Goal: Ask a question: Seek information or help from site administrators or community

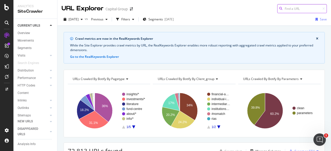
click at [301, 10] on input at bounding box center [302, 8] width 50 height 9
paste input "[URL][DOMAIN_NAME]"
type input "[URL][DOMAIN_NAME]"
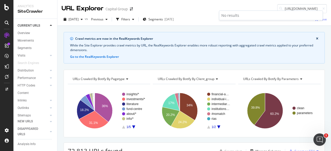
click at [216, 9] on div "URL Explorer Capital Group https://www.capitalgroup.com/individual/investments/…" at bounding box center [194, 6] width 274 height 13
click at [6, 76] on icon at bounding box center [7, 77] width 4 height 4
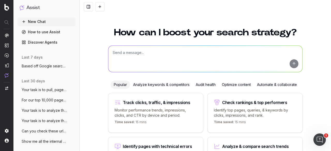
click at [146, 55] on textarea at bounding box center [205, 59] width 194 height 26
paste textarea "https://www.capitalgroup.com/individual/investments/esg/topics.html https://www…"
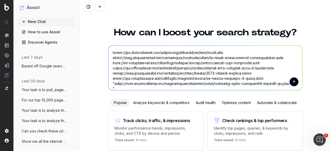
scroll to position [63, 0]
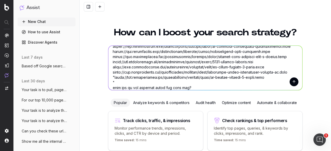
click at [168, 88] on textarea at bounding box center [205, 68] width 194 height 44
click at [177, 89] on textarea at bounding box center [205, 68] width 194 height 44
click at [185, 88] on textarea at bounding box center [205, 68] width 194 height 44
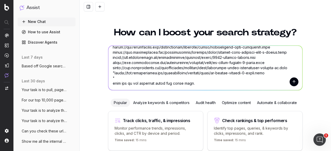
type textarea "https://www.capitalgroup.com/individual/investments/esg/topics.html https://www…"
click at [292, 84] on button "submit" at bounding box center [294, 82] width 9 height 9
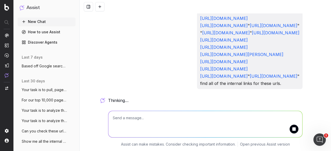
scroll to position [116, 0]
drag, startPoint x: 326, startPoint y: 0, endPoint x: 87, endPoint y: 83, distance: 253.2
click at [87, 83] on div "https://www.capitalgroup.com/individual/investments/esg/topics.html https://www…" at bounding box center [205, 75] width 251 height 151
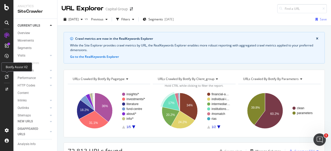
click at [6, 74] on div at bounding box center [7, 77] width 8 height 8
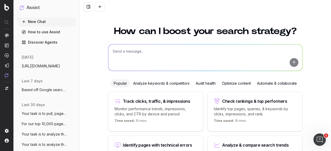
scroll to position [1, 0]
click at [135, 59] on textarea at bounding box center [205, 58] width 194 height 26
paste textarea "https://www.capitalgroup.com/individual/investments/esg/topics.html https://www…"
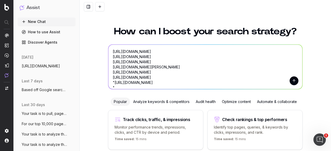
scroll to position [6, 0]
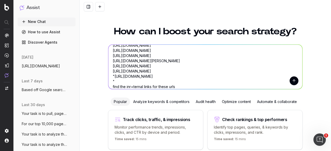
click at [131, 87] on textarea "https://www.capitalgroup.com/individual/investments/esg/topics.html https://www…" at bounding box center [205, 67] width 194 height 44
type textarea "https://www.capitalgroup.com/individual/investments/esg/topics.html https://www…"
click at [292, 80] on button "submit" at bounding box center [294, 81] width 9 height 9
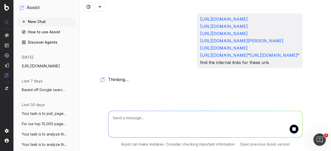
scroll to position [15, 0]
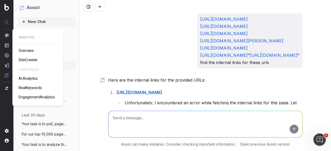
click at [27, 50] on span "Overview" at bounding box center [26, 51] width 15 height 4
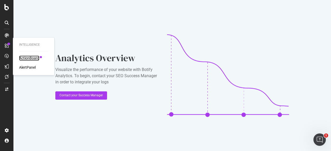
click at [26, 58] on div "ActionBoard" at bounding box center [29, 58] width 20 height 5
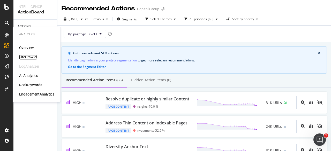
click at [33, 57] on div "SiteCrawler" at bounding box center [28, 57] width 18 height 5
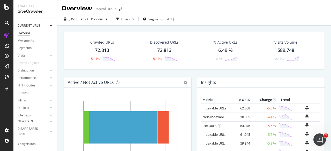
click at [290, 20] on div "[DATE] vs Previous Filters Segments [DATE]" at bounding box center [194, 20] width 274 height 10
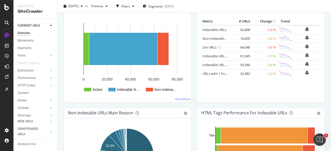
scroll to position [27, 0]
click at [30, 101] on div "Url Explorer" at bounding box center [26, 103] width 16 height 5
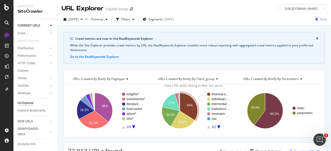
scroll to position [0, 65]
click at [290, 7] on input "[URL][DOMAIN_NAME]" at bounding box center [302, 8] width 50 height 9
drag, startPoint x: 291, startPoint y: 7, endPoint x: 259, endPoint y: 6, distance: 32.6
click at [259, 6] on div "URL Explorer Capital Group https://www.capitalgroup.com/individual/investments/…" at bounding box center [194, 6] width 274 height 13
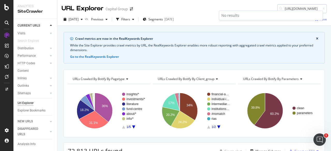
click at [293, 6] on input "[URL][DOMAIN_NAME]" at bounding box center [302, 8] width 50 height 9
type input "[URL][DOMAIN_NAME]"
click at [8, 76] on icon at bounding box center [7, 77] width 4 height 4
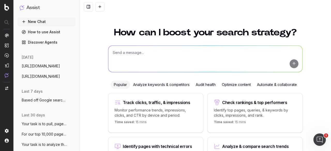
click at [151, 56] on textarea at bounding box center [205, 59] width 194 height 26
paste textarea "[URL][DOMAIN_NAME] [URL][DOMAIN_NAME] [URL][DOMAIN_NAME]"
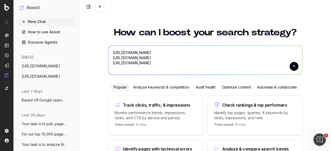
type textarea "[URL][DOMAIN_NAME] [URL][DOMAIN_NAME] [URL][DOMAIN_NAME]"
click at [292, 66] on button "submit" at bounding box center [294, 66] width 9 height 9
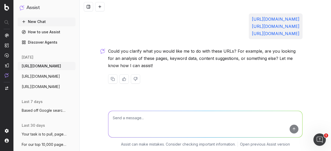
click at [143, 123] on textarea at bounding box center [205, 124] width 194 height 26
type textarea "internal links"
click at [52, 76] on span "[URL][DOMAIN_NAME]" at bounding box center [41, 76] width 38 height 5
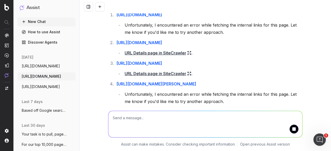
scroll to position [78, 2]
click at [167, 57] on link "URL Details page in SiteCrawler" at bounding box center [158, 53] width 67 height 7
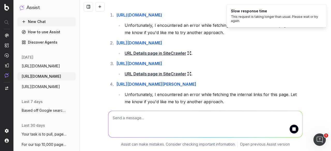
click at [177, 121] on textarea at bounding box center [205, 124] width 194 height 26
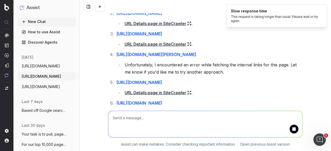
scroll to position [107, 2]
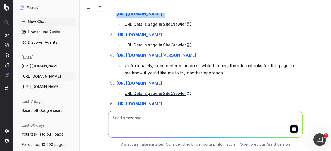
drag, startPoint x: 155, startPoint y: 57, endPoint x: 112, endPoint y: 50, distance: 43.2
click at [115, 28] on li "https://www.capitalgroup.com/individual/insights/video/ai-infancy-investment-op…" at bounding box center [209, 19] width 188 height 18
copy li "[URL][DOMAIN_NAME]"
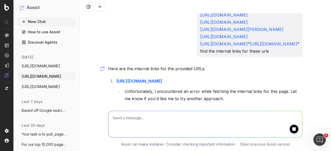
scroll to position [0, 2]
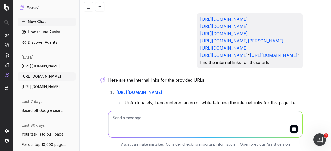
click at [178, 116] on textarea at bounding box center [205, 124] width 194 height 26
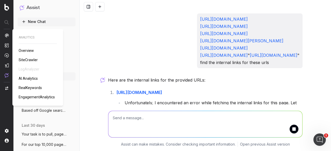
click at [25, 61] on span "SiteCrawler" at bounding box center [28, 60] width 19 height 4
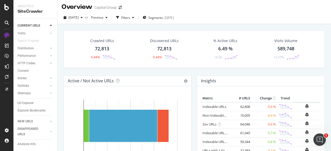
scroll to position [27, 0]
click at [26, 101] on div "Url Explorer" at bounding box center [26, 103] width 16 height 5
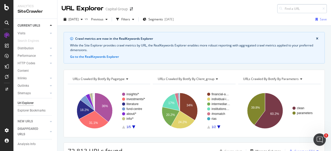
click at [290, 6] on input at bounding box center [302, 8] width 50 height 9
click at [281, 11] on input at bounding box center [302, 8] width 50 height 9
paste input "[URL][DOMAIN_NAME]"
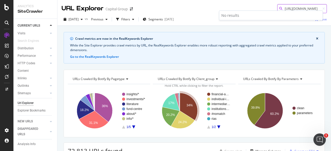
drag, startPoint x: 308, startPoint y: 6, endPoint x: 215, endPoint y: 9, distance: 93.1
click at [215, 9] on div "URL Explorer Capital Group [URL][DOMAIN_NAME]" at bounding box center [194, 6] width 274 height 13
type input "[DOMAIN_NAME][URL]"
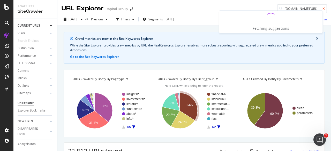
click at [322, 9] on icon at bounding box center [323, 8] width 2 height 3
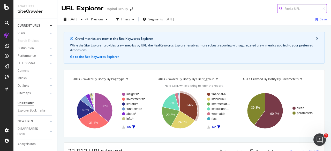
click at [298, 8] on input at bounding box center [302, 8] width 50 height 9
paste input "[URL][DOMAIN_NAME]"
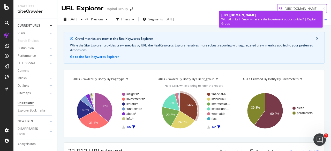
type input "[URL][DOMAIN_NAME]"
click at [256, 17] on span "[URL][DOMAIN_NAME]" at bounding box center [238, 15] width 34 height 4
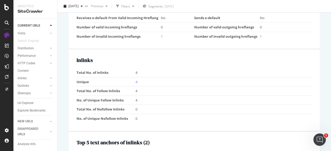
scroll to position [606, 0]
click at [136, 84] on link "4" at bounding box center [136, 81] width 2 height 5
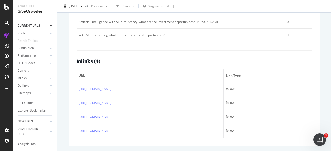
scroll to position [213, 0]
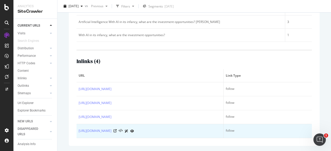
drag, startPoint x: 75, startPoint y: 73, endPoint x: 129, endPoint y: 135, distance: 82.1
click at [129, 135] on div "Top 5 text anchors of inlinks ( 2 ) Text # Links Artificial Intelligence With A…" at bounding box center [194, 65] width 251 height 162
copy table "URL Link Type [URL][DOMAIN_NAME] follow [URL][DOMAIN_NAME] follow [URL][DOMAIN_…"
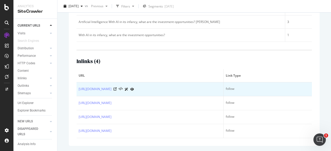
scroll to position [0, 0]
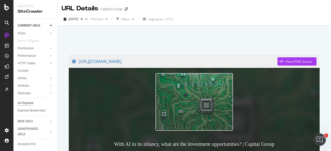
click at [26, 101] on div "Url Explorer" at bounding box center [26, 103] width 16 height 5
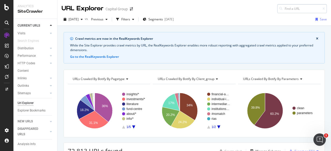
click at [296, 6] on input at bounding box center [302, 8] width 50 height 9
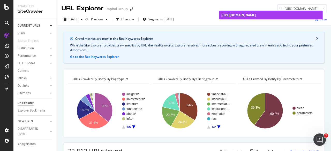
type input "[URL][DOMAIN_NAME]"
click at [256, 15] on span "[URL][DOMAIN_NAME]" at bounding box center [238, 15] width 34 height 4
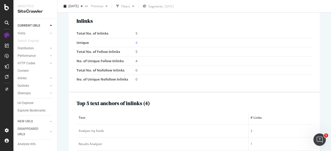
scroll to position [520, 0]
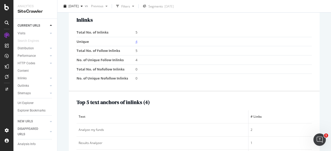
click at [135, 39] on link "4" at bounding box center [136, 41] width 2 height 5
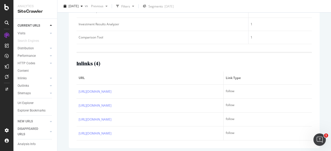
scroll to position [146, 0]
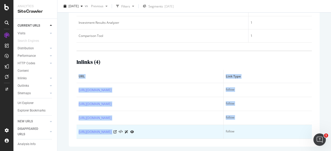
drag, startPoint x: 74, startPoint y: 82, endPoint x: 169, endPoint y: 137, distance: 109.0
click at [169, 137] on div "Top 5 text anchors of inlinks ( 4 ) Text # Links Analyze my funds 2 Results Ana…" at bounding box center [194, 52] width 251 height 189
copy table "URL Link Type [URL][DOMAIN_NAME] follow [URL][DOMAIN_NAME] follow [URL][DOMAIN_…"
